Goal: Task Accomplishment & Management: Use online tool/utility

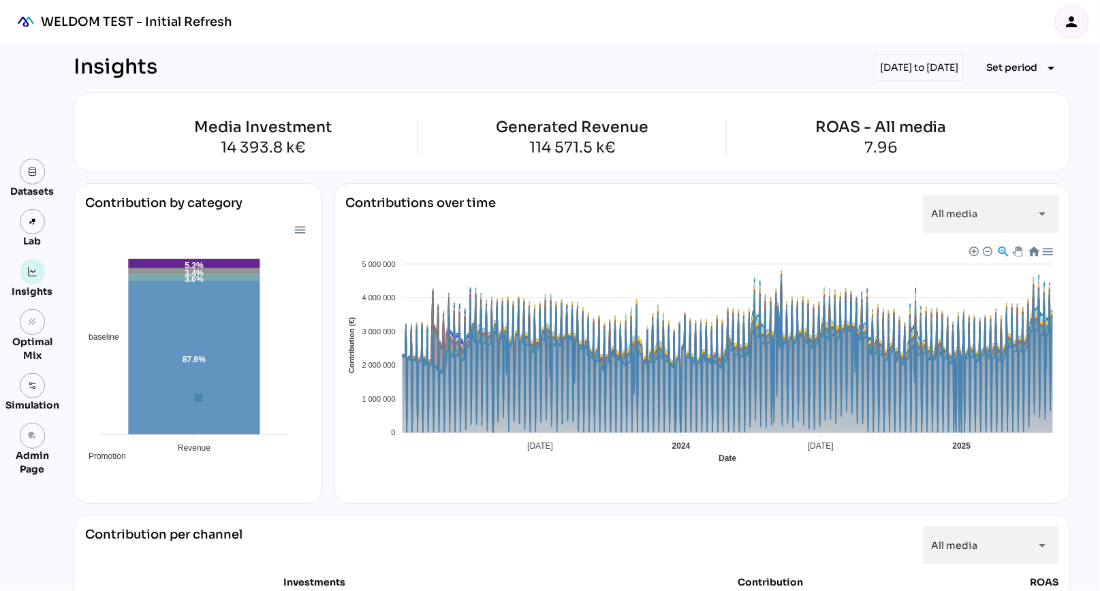
click at [1075, 21] on icon "person" at bounding box center [1072, 22] width 16 height 16
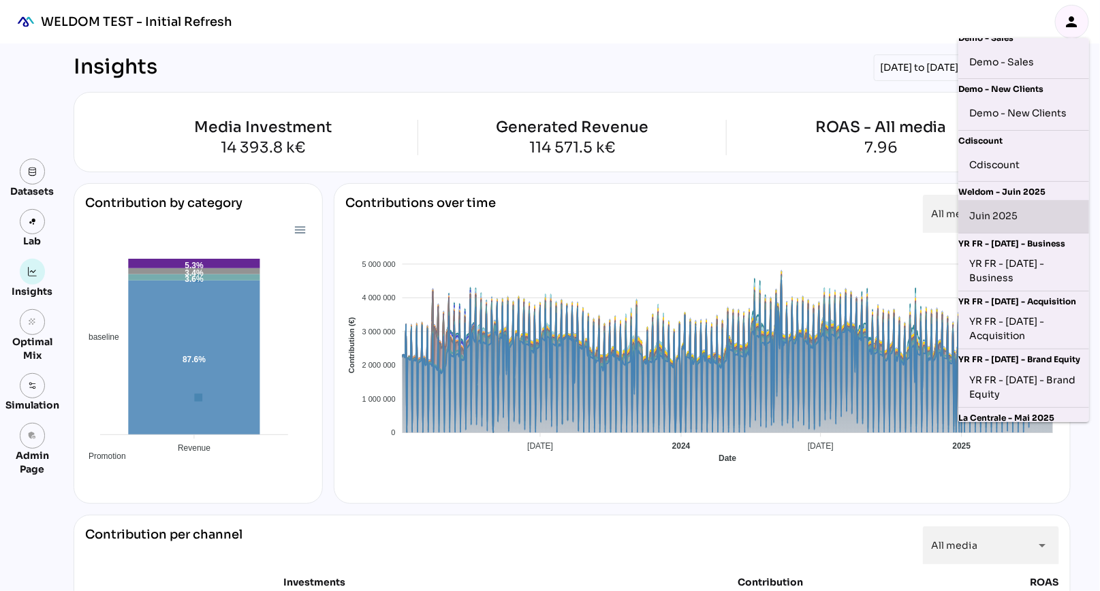
scroll to position [11, 0]
click at [1026, 225] on div "Juin 2025" at bounding box center [1023, 216] width 109 height 22
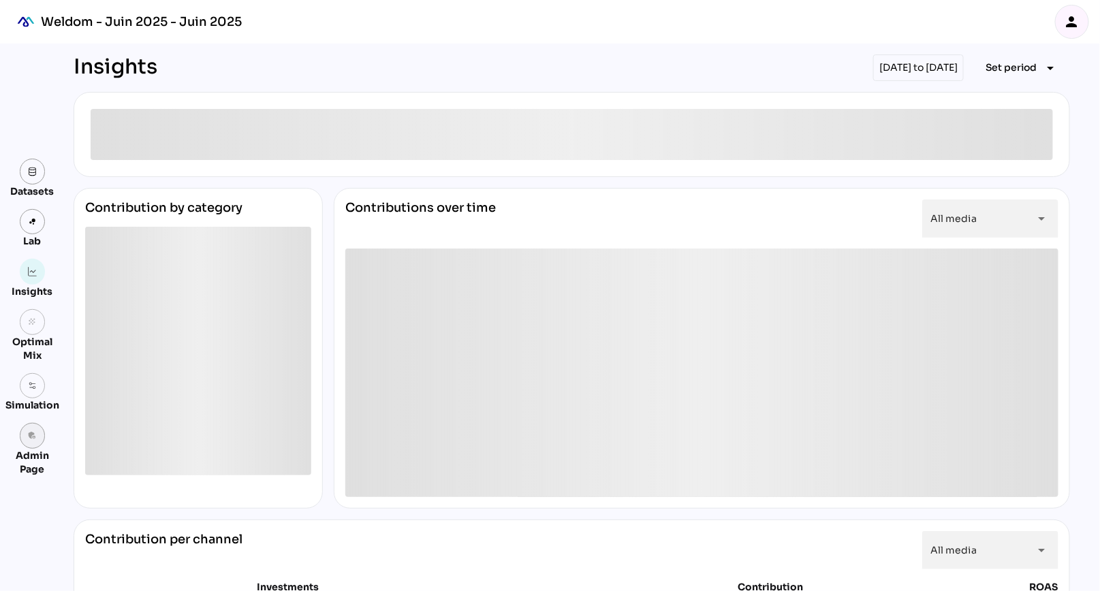
click at [31, 439] on icon "admin_panel_settings" at bounding box center [33, 436] width 10 height 10
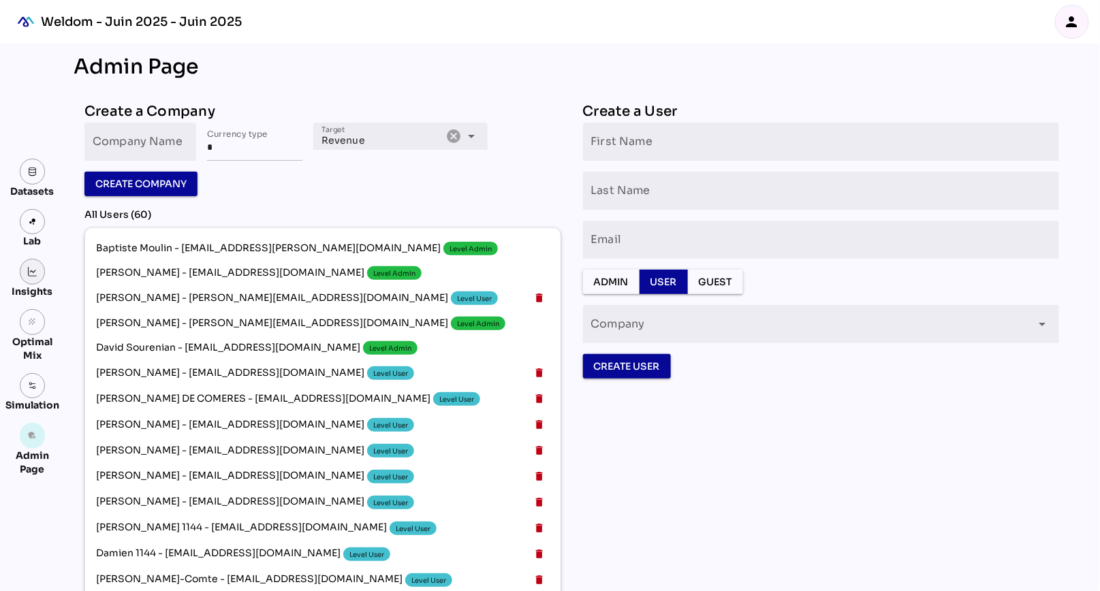
click at [33, 277] on link at bounding box center [33, 272] width 26 height 26
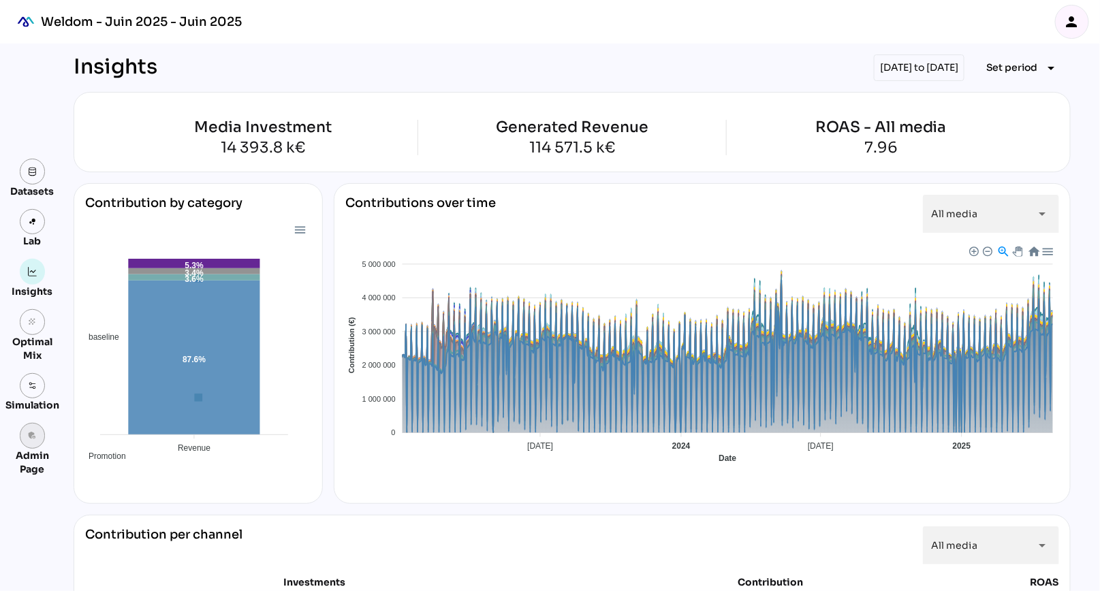
click at [31, 437] on icon "admin_panel_settings" at bounding box center [33, 436] width 10 height 10
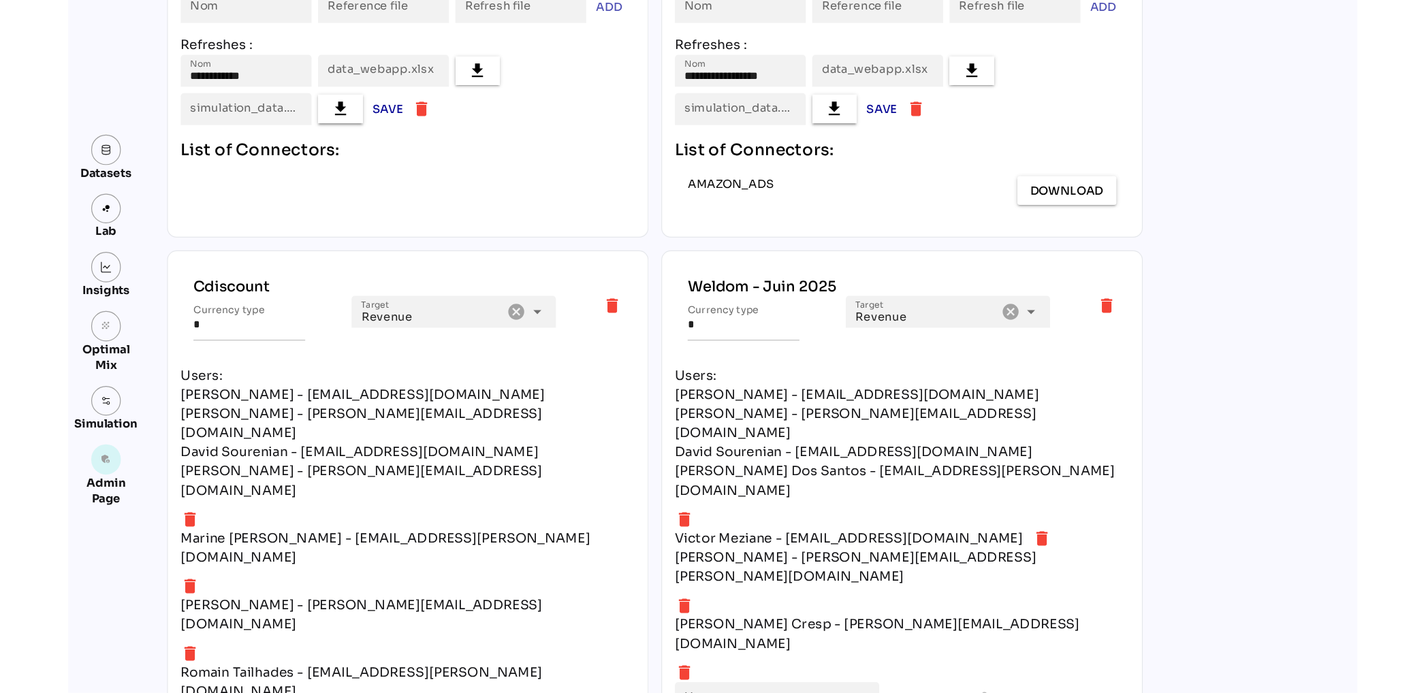
scroll to position [2432, 0]
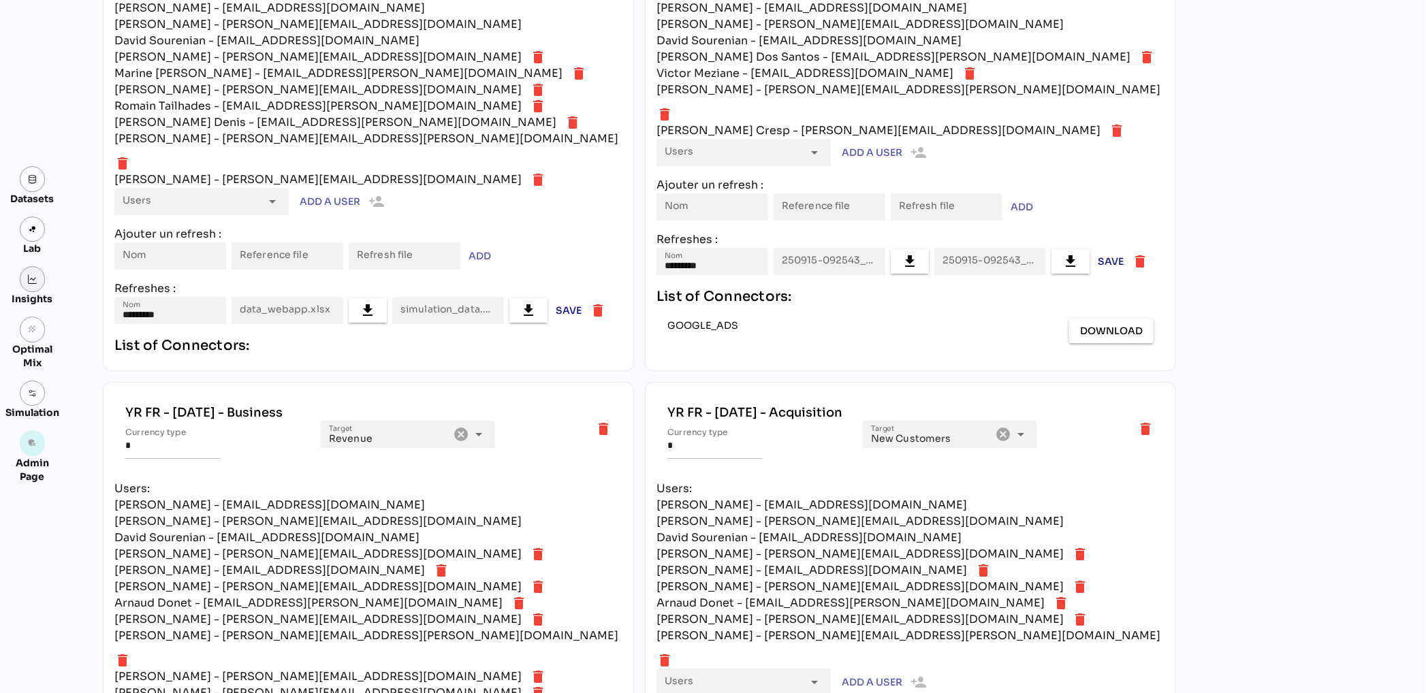
click at [31, 279] on img at bounding box center [33, 279] width 10 height 10
